Goal: Task Accomplishment & Management: Use online tool/utility

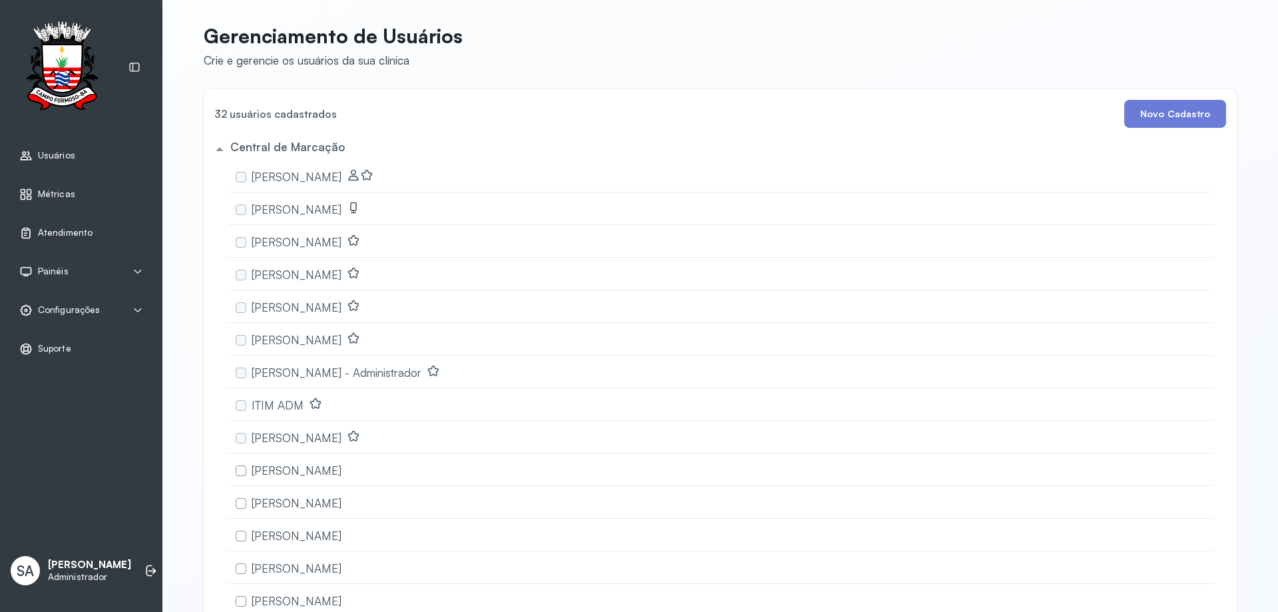
click at [50, 228] on span "Atendimento" at bounding box center [65, 232] width 55 height 11
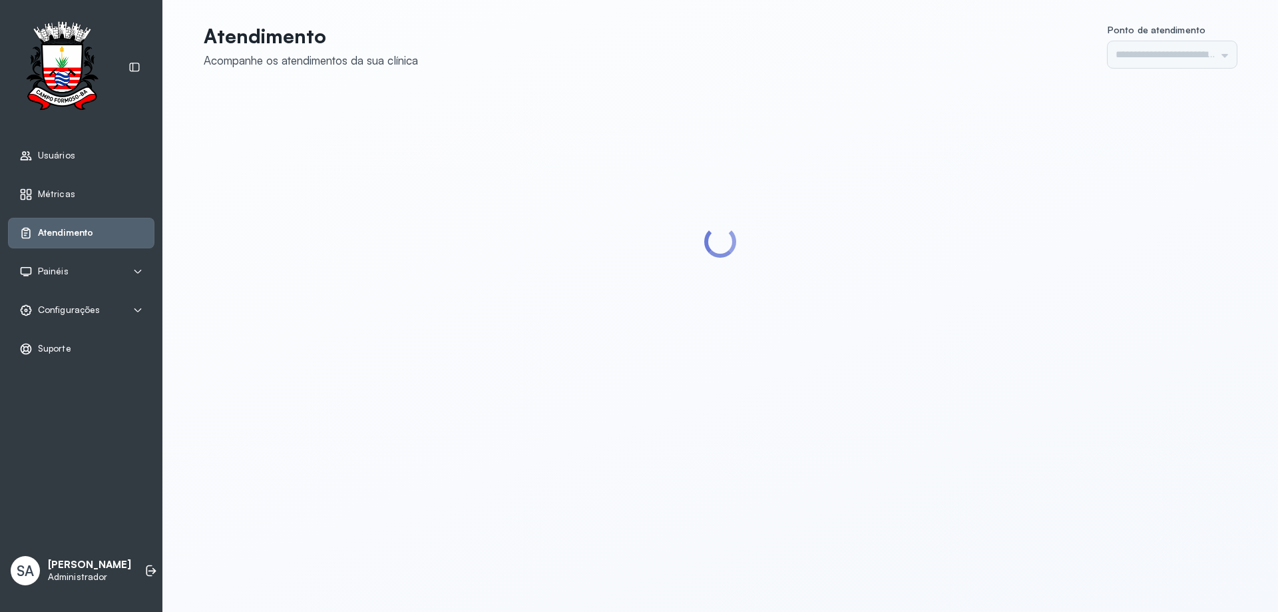
type input "******"
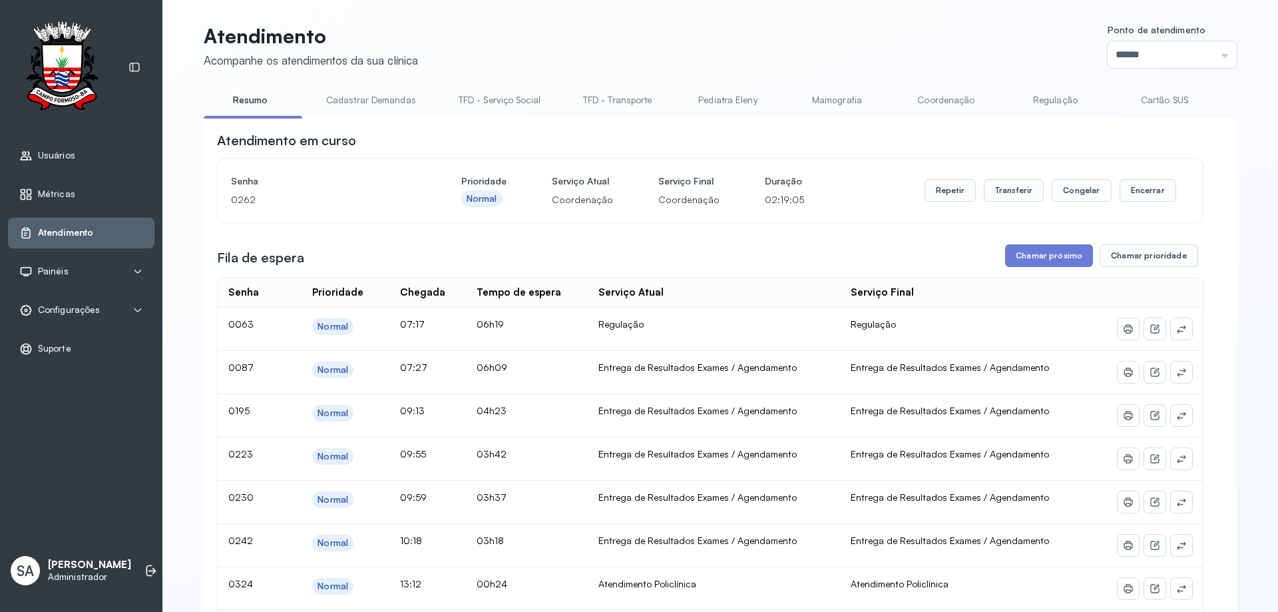
click at [931, 101] on link "Coordenação" at bounding box center [945, 100] width 93 height 22
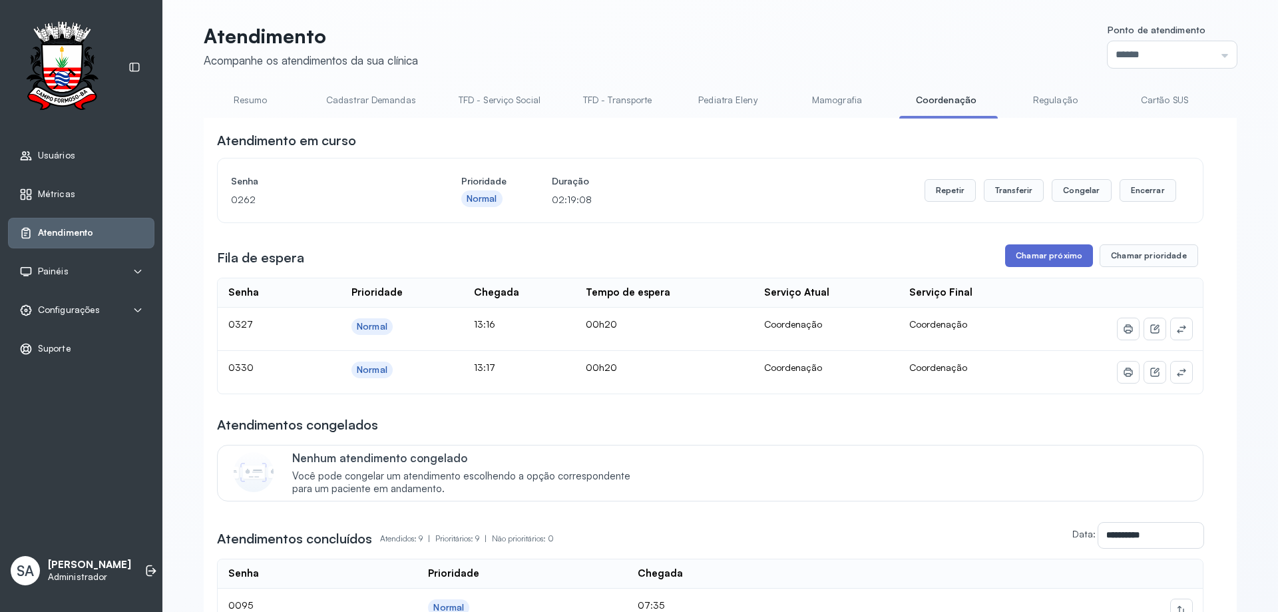
click at [1057, 256] on button "Chamar próximo" at bounding box center [1049, 255] width 88 height 23
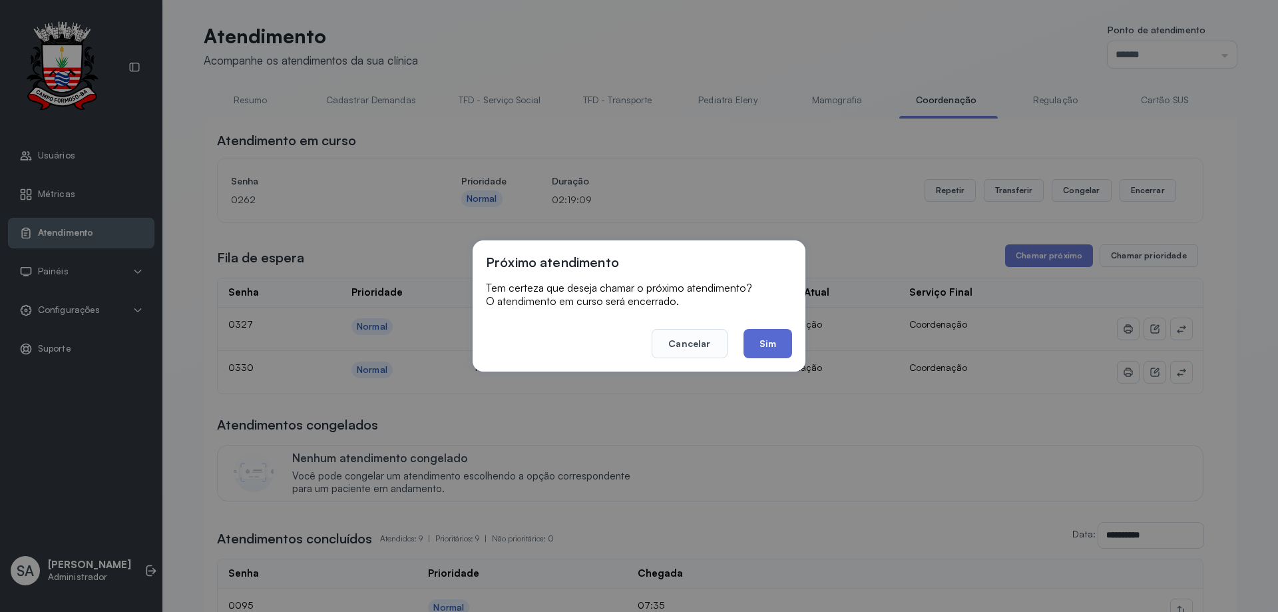
click at [765, 345] on button "Sim" at bounding box center [767, 343] width 49 height 29
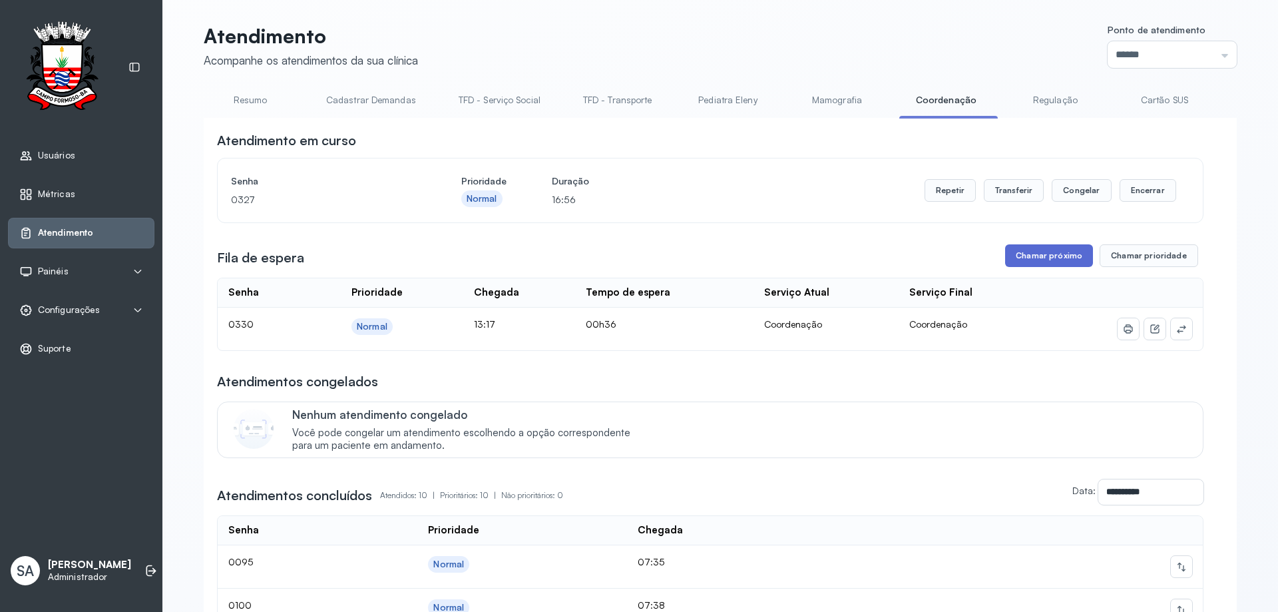
click at [1031, 261] on button "Chamar próximo" at bounding box center [1049, 255] width 88 height 23
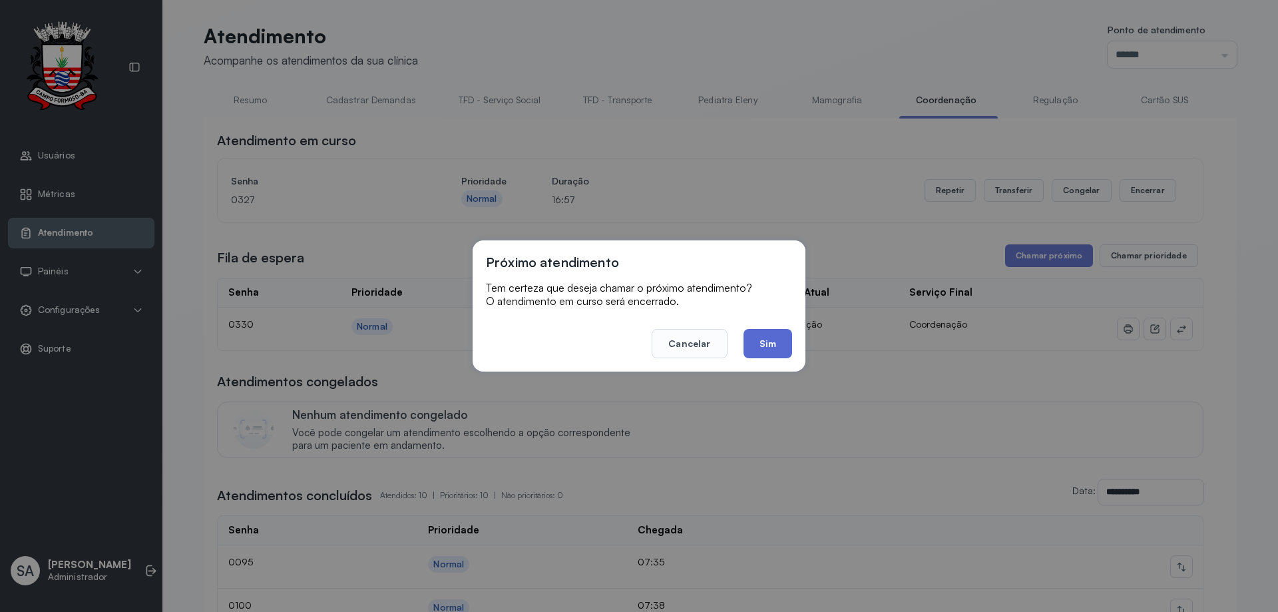
click at [787, 345] on button "Sim" at bounding box center [767, 343] width 49 height 29
